Goal: Information Seeking & Learning: Find contact information

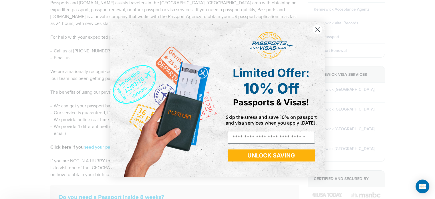
scroll to position [86, 0]
click at [317, 28] on circle "Close dialog" at bounding box center [317, 29] width 9 height 9
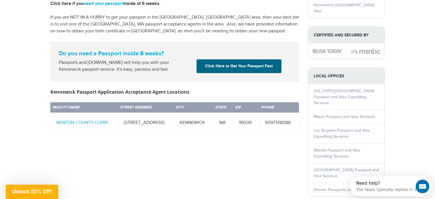
scroll to position [0, 0]
click at [74, 120] on link "BENTON COUNTY CLERK" at bounding box center [82, 122] width 52 height 5
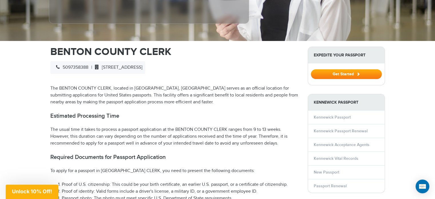
scroll to position [143, 0]
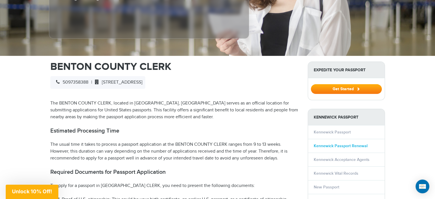
click at [335, 144] on link "Kennewick Passport Renewal" at bounding box center [341, 145] width 54 height 5
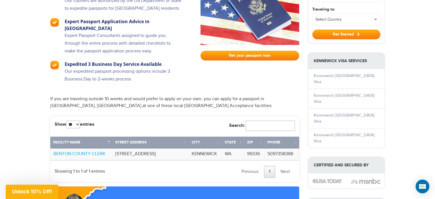
scroll to position [401, 0]
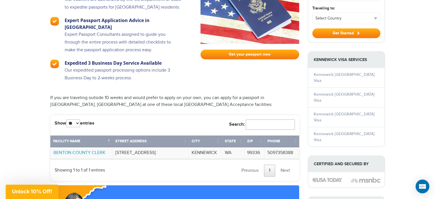
click at [93, 150] on link "BENTON COUNTY CLERK" at bounding box center [80, 152] width 52 height 5
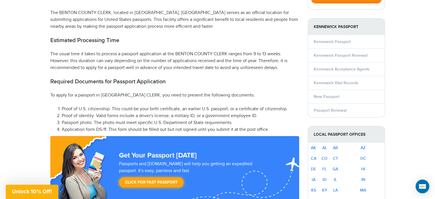
scroll to position [172, 0]
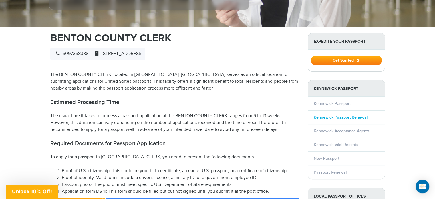
click at [333, 116] on link "Kennewick Passport Renewal" at bounding box center [341, 117] width 54 height 5
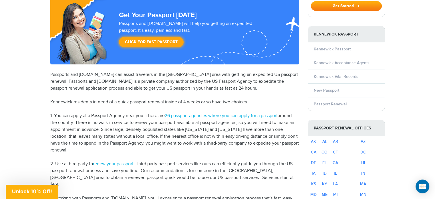
scroll to position [114, 0]
